Goal: Check status: Check status

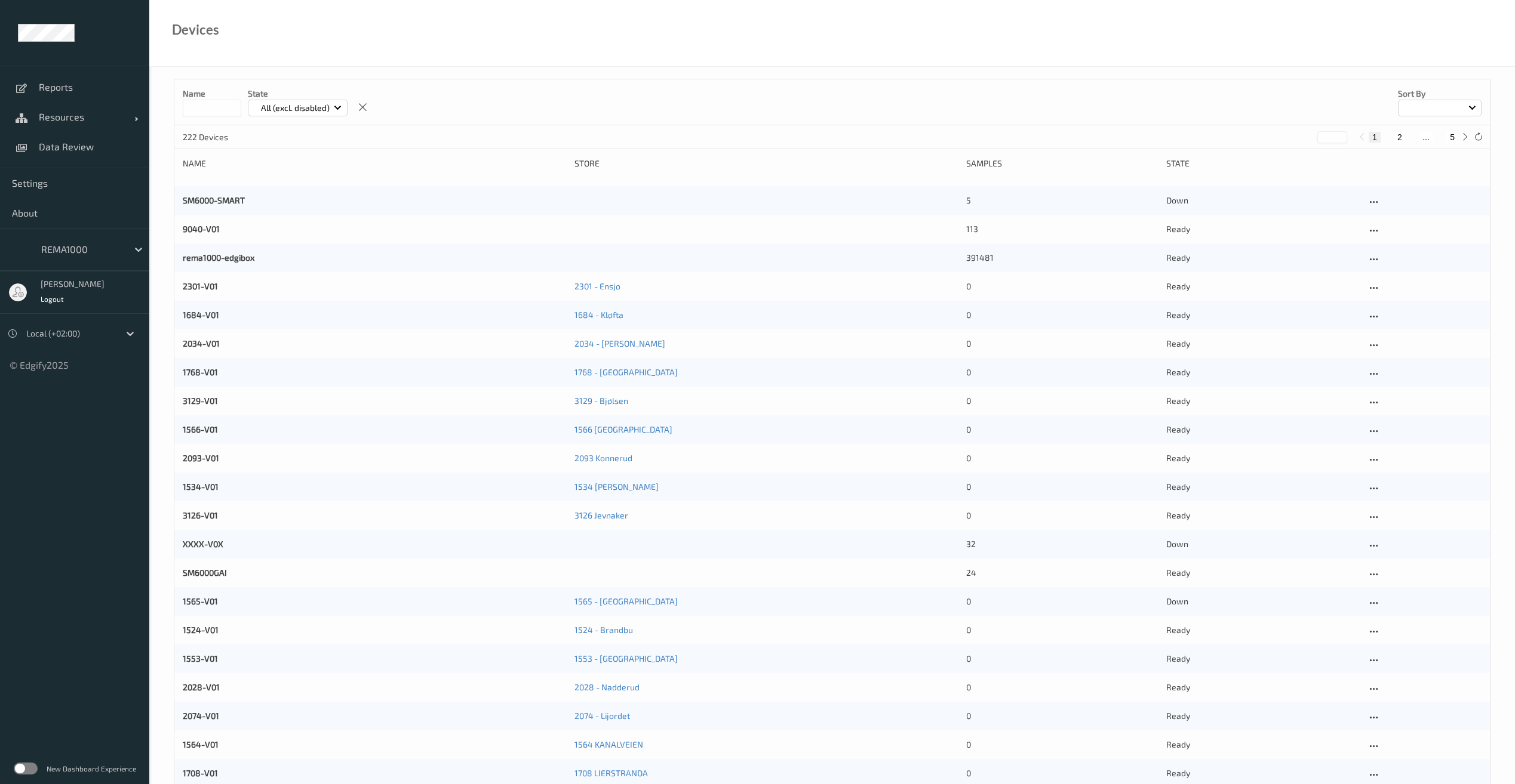
click at [214, 108] on input at bounding box center [212, 107] width 59 height 17
click at [76, 119] on span "Resources" at bounding box center [86, 117] width 96 height 12
click at [67, 141] on span "Devices" at bounding box center [88, 147] width 98 height 12
click at [61, 149] on span "Devices" at bounding box center [88, 147] width 98 height 12
click at [209, 111] on input at bounding box center [212, 107] width 59 height 17
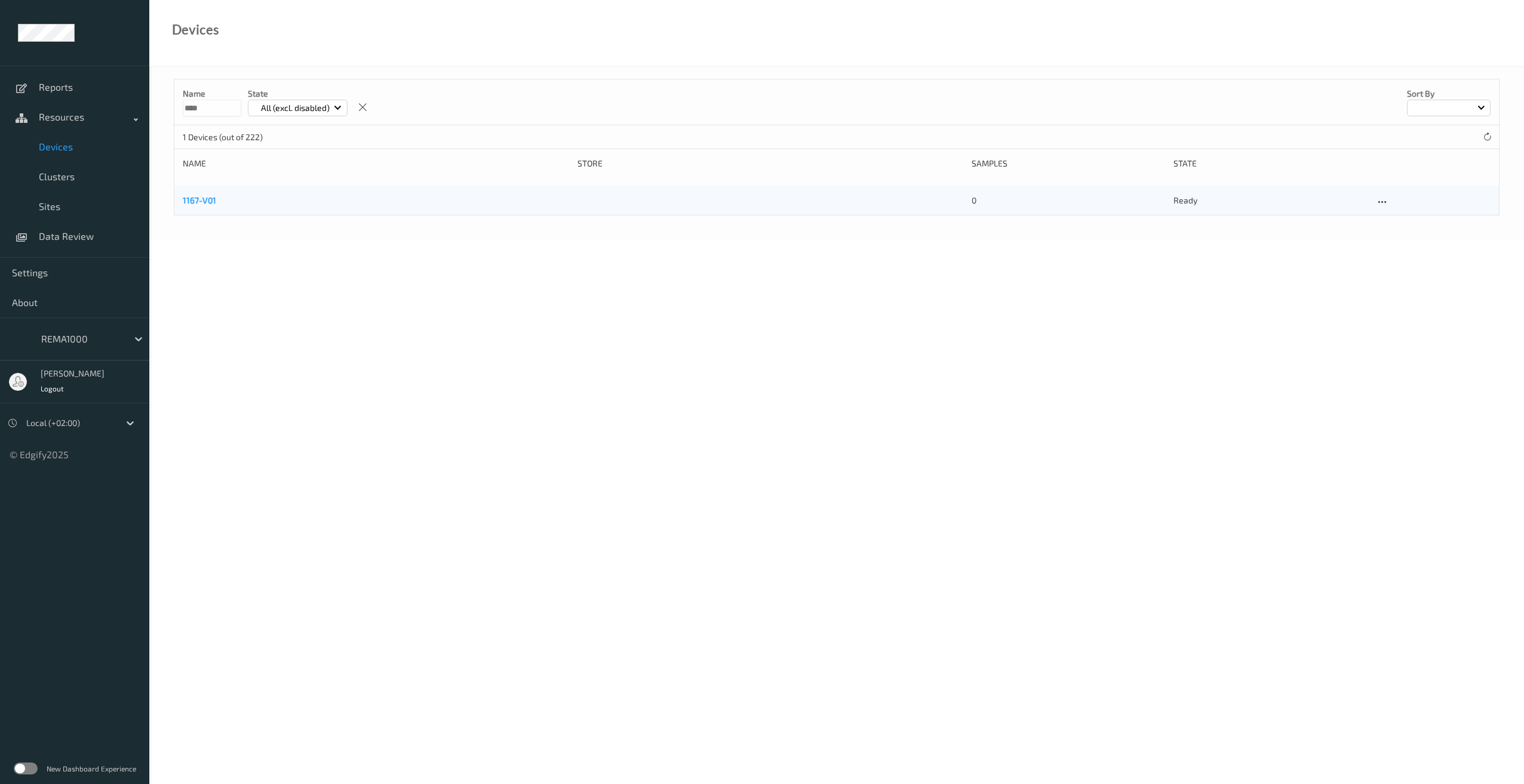
type input "****"
click at [195, 200] on link "1167-V01" at bounding box center [200, 200] width 33 height 11
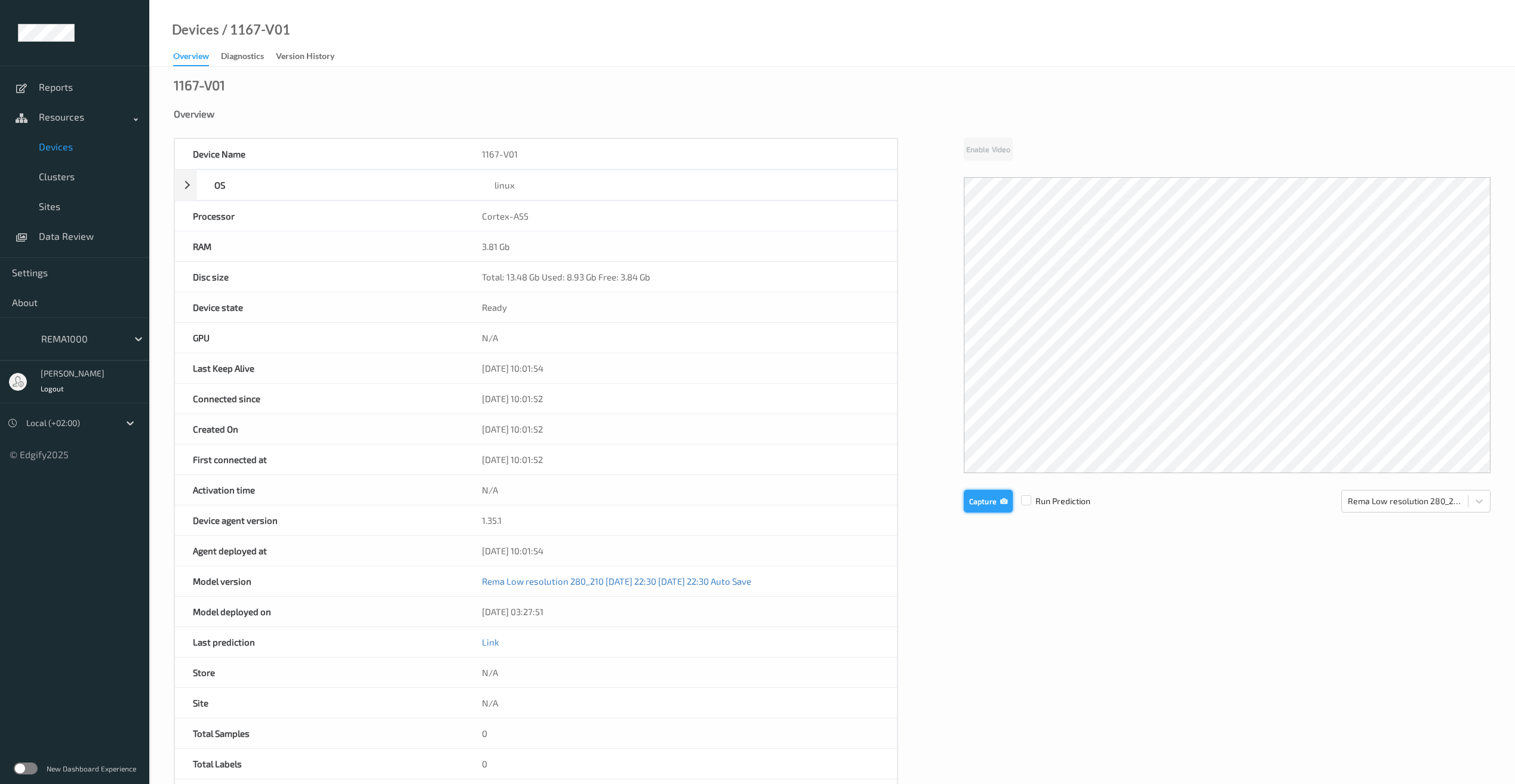
click at [983, 500] on button "Capture" at bounding box center [988, 502] width 49 height 23
click at [985, 599] on button "Capture" at bounding box center [988, 600] width 49 height 23
click at [990, 604] on button "Capture" at bounding box center [988, 600] width 49 height 23
click at [978, 600] on button "Capture" at bounding box center [988, 600] width 49 height 23
click at [983, 605] on button "Capture" at bounding box center [988, 600] width 49 height 23
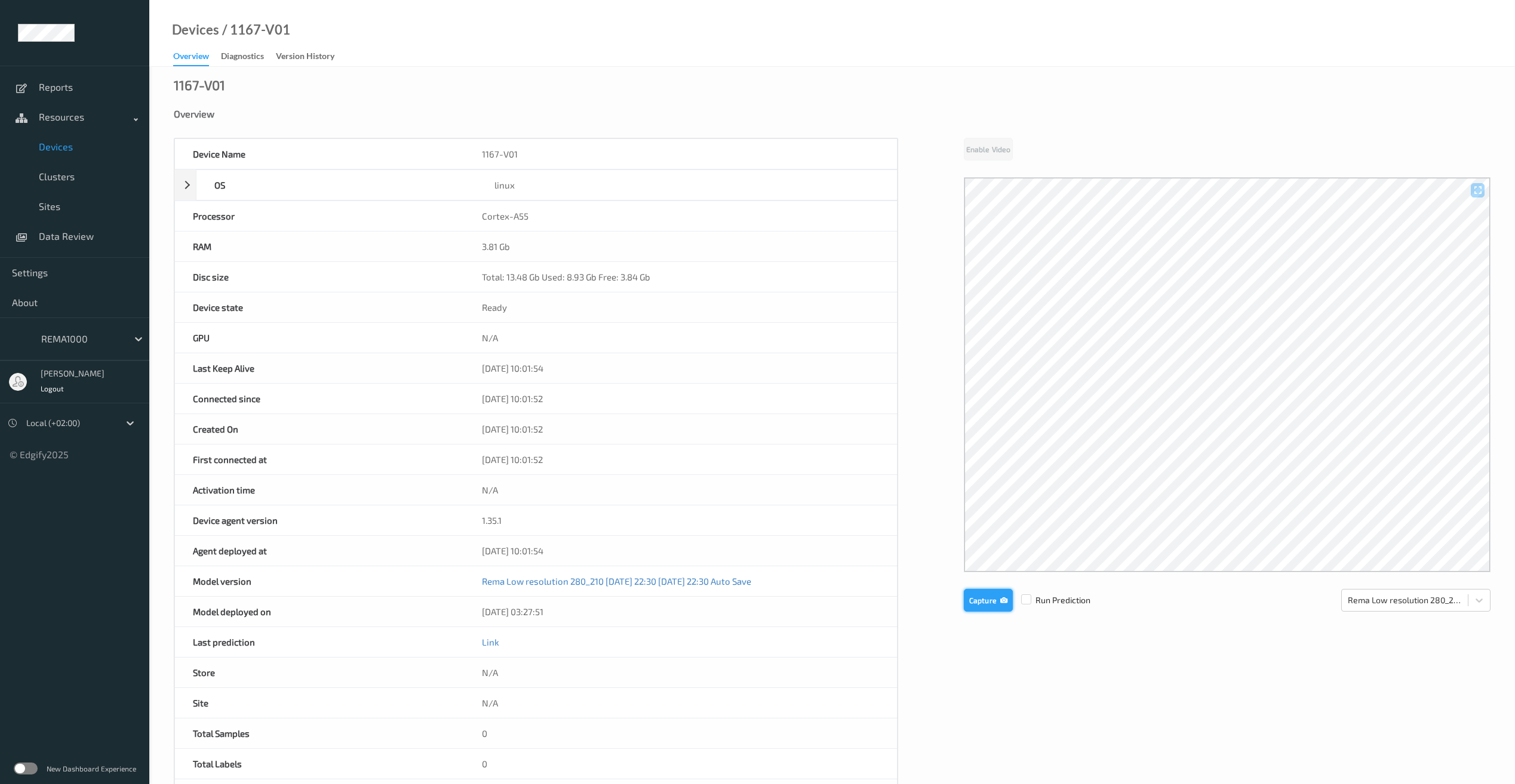
click at [986, 592] on button "Capture" at bounding box center [988, 600] width 49 height 23
